Goal: Transaction & Acquisition: Purchase product/service

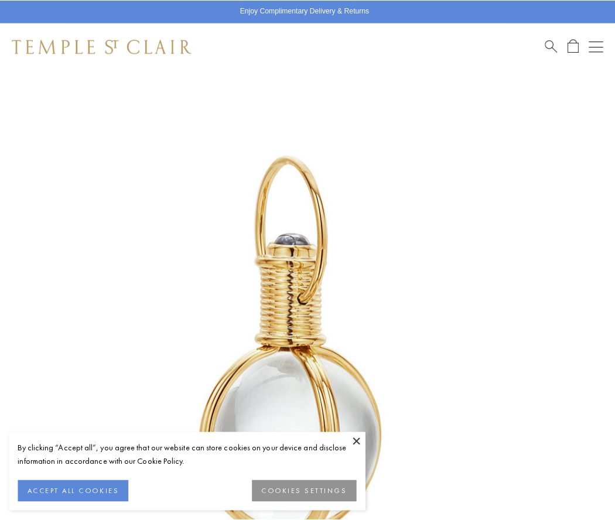
scroll to position [303, 0]
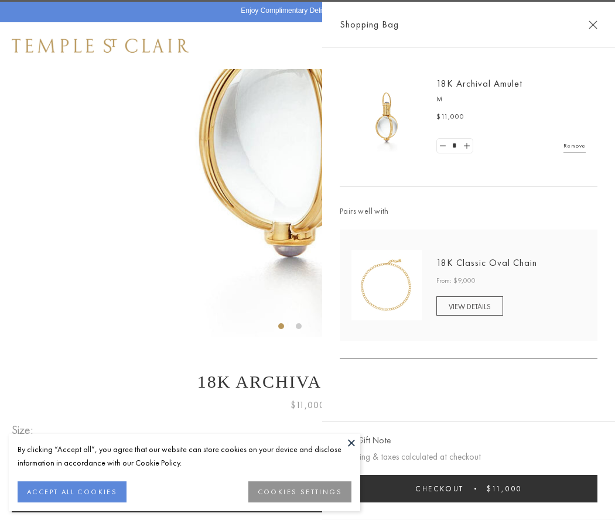
click at [468, 488] on button "Checkout $11,000" at bounding box center [469, 489] width 258 height 28
